Goal: Find specific page/section: Find specific page/section

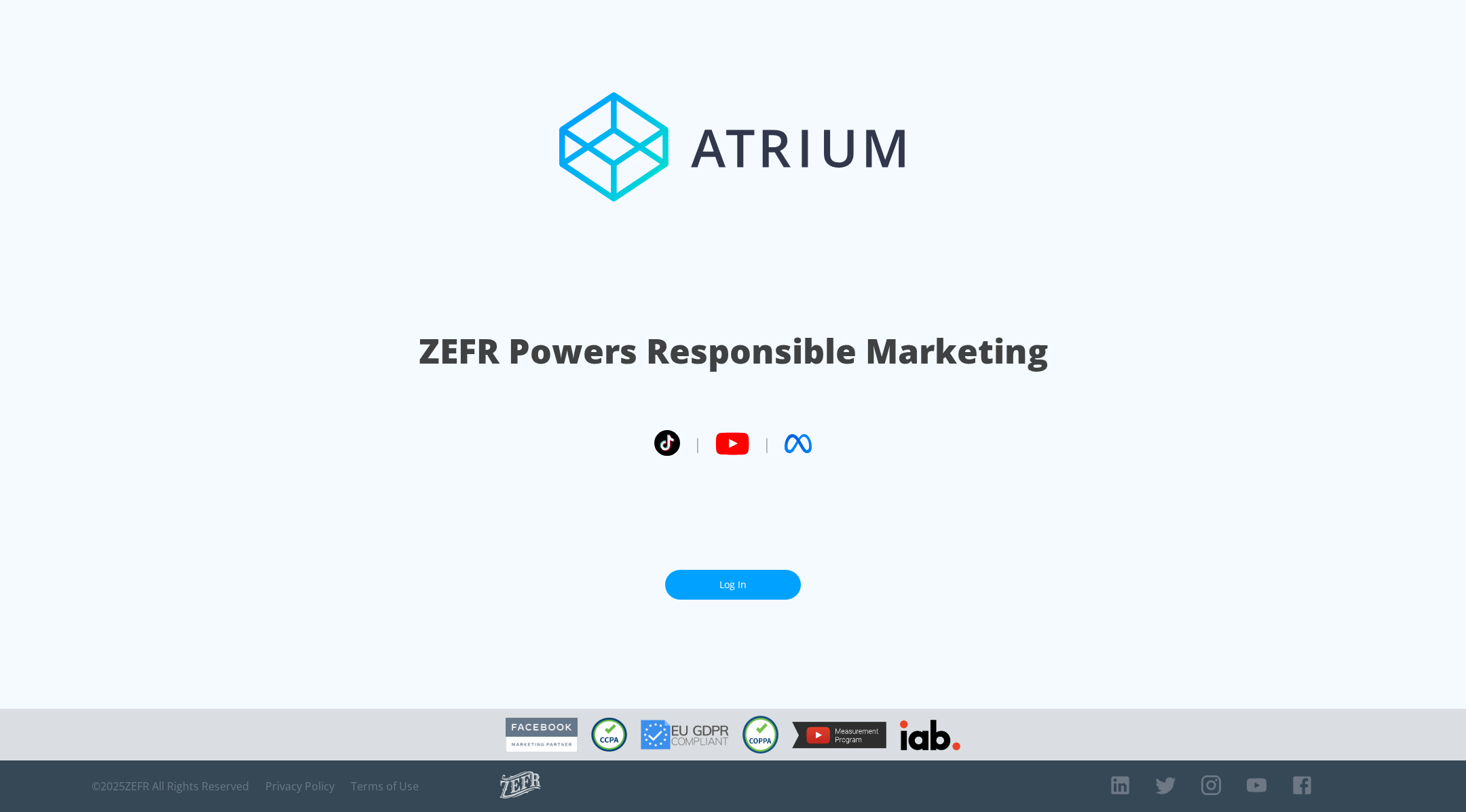
click at [715, 584] on link "Log In" at bounding box center [733, 585] width 136 height 31
